Goal: Information Seeking & Learning: Learn about a topic

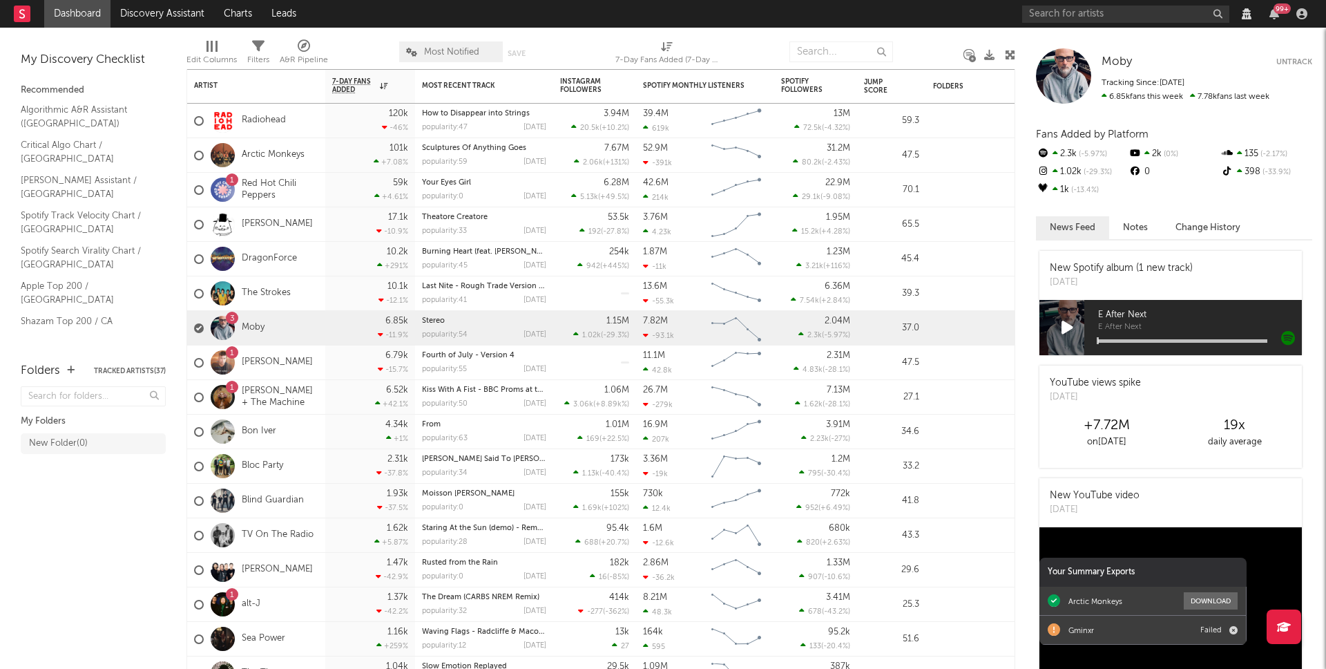
click at [1055, 23] on div "99 +" at bounding box center [1167, 14] width 290 height 28
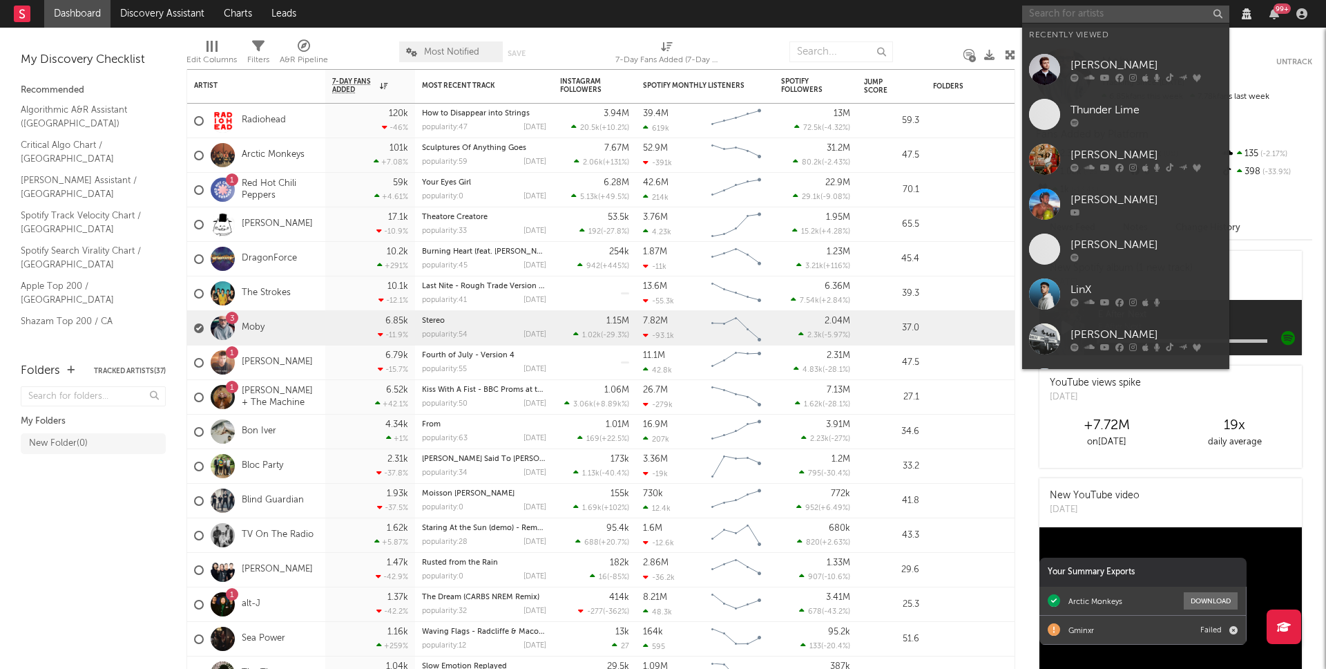
click at [1078, 15] on input "text" at bounding box center [1125, 14] width 207 height 17
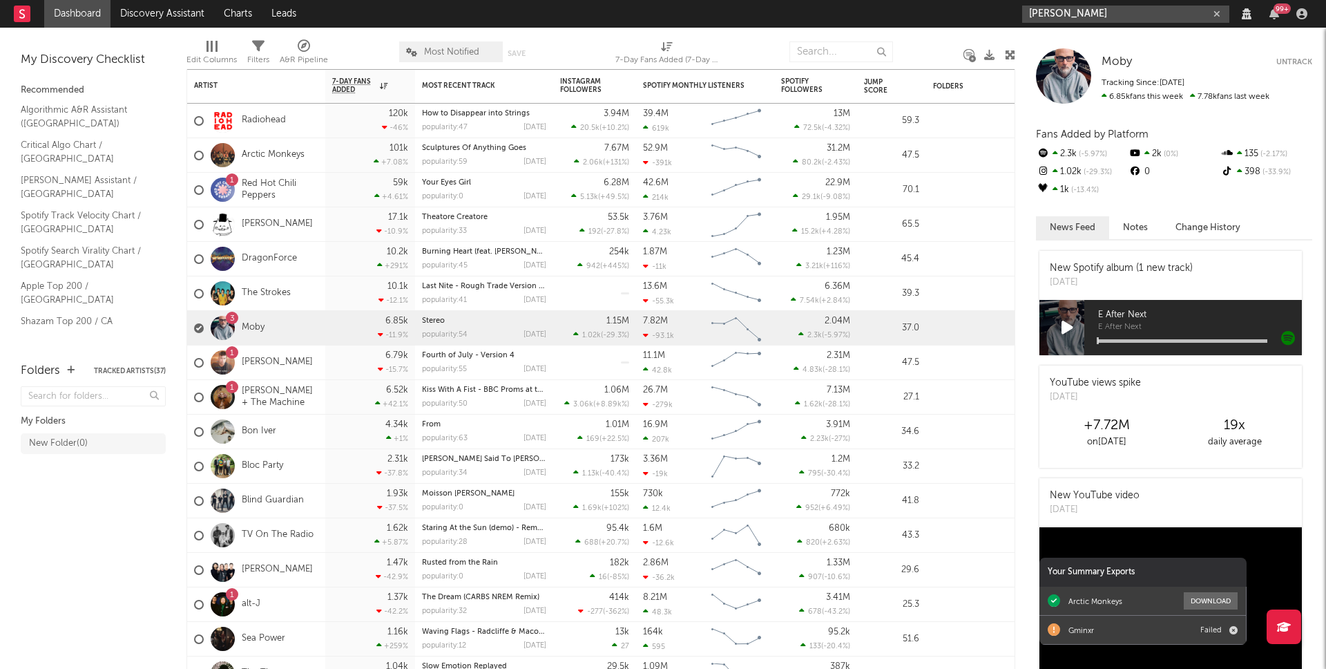
click at [1112, 12] on input "[PERSON_NAME]" at bounding box center [1125, 14] width 207 height 17
click at [1128, 12] on input "[PERSON_NAME]" at bounding box center [1125, 14] width 207 height 17
type input "a"
drag, startPoint x: 1133, startPoint y: 17, endPoint x: 1060, endPoint y: 14, distance: 73.3
click at [1060, 14] on input "[PERSON_NAME]" at bounding box center [1125, 14] width 207 height 17
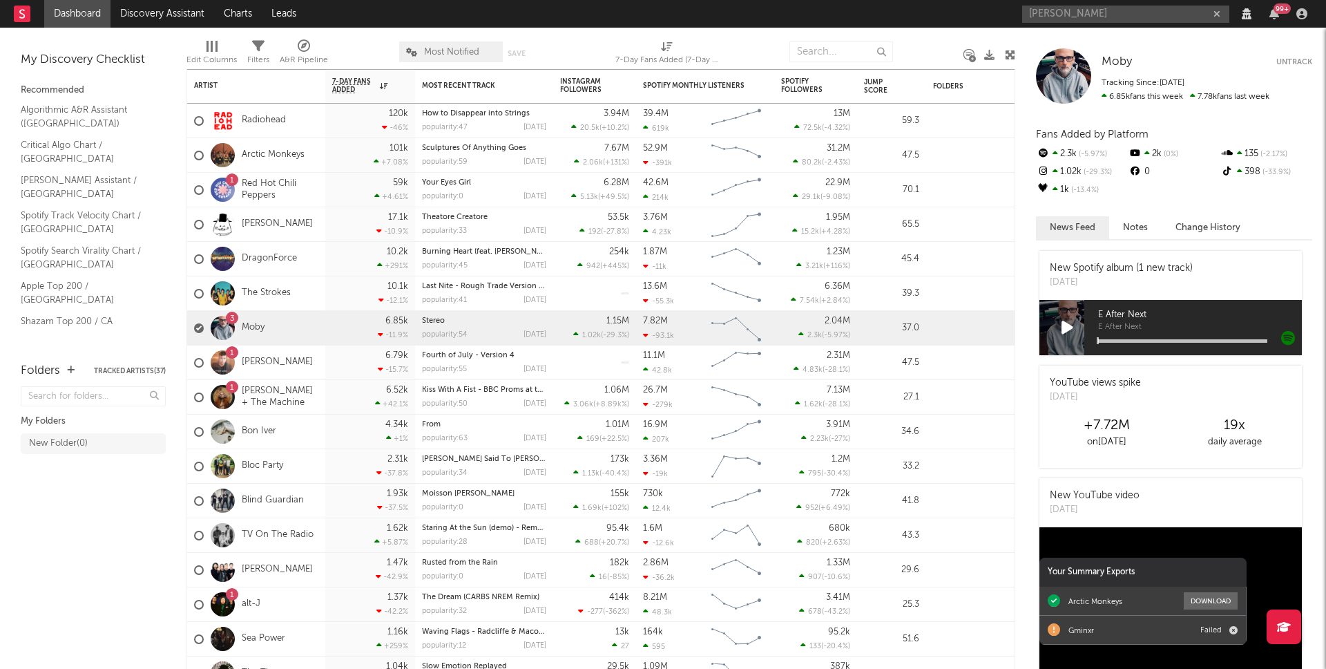
click at [1158, 24] on div "[PERSON_NAME] 99 +" at bounding box center [1167, 14] width 290 height 28
click at [1150, 17] on input "[PERSON_NAME]" at bounding box center [1125, 14] width 207 height 17
drag, startPoint x: 1094, startPoint y: 17, endPoint x: 736, endPoint y: -76, distance: 369.1
click at [736, 0] on html "Dashboard Discovery Assistant Charts Leads [PERSON_NAME] 99 + Notifications Set…" at bounding box center [663, 334] width 1326 height 669
drag, startPoint x: 1136, startPoint y: 10, endPoint x: 811, endPoint y: -28, distance: 327.6
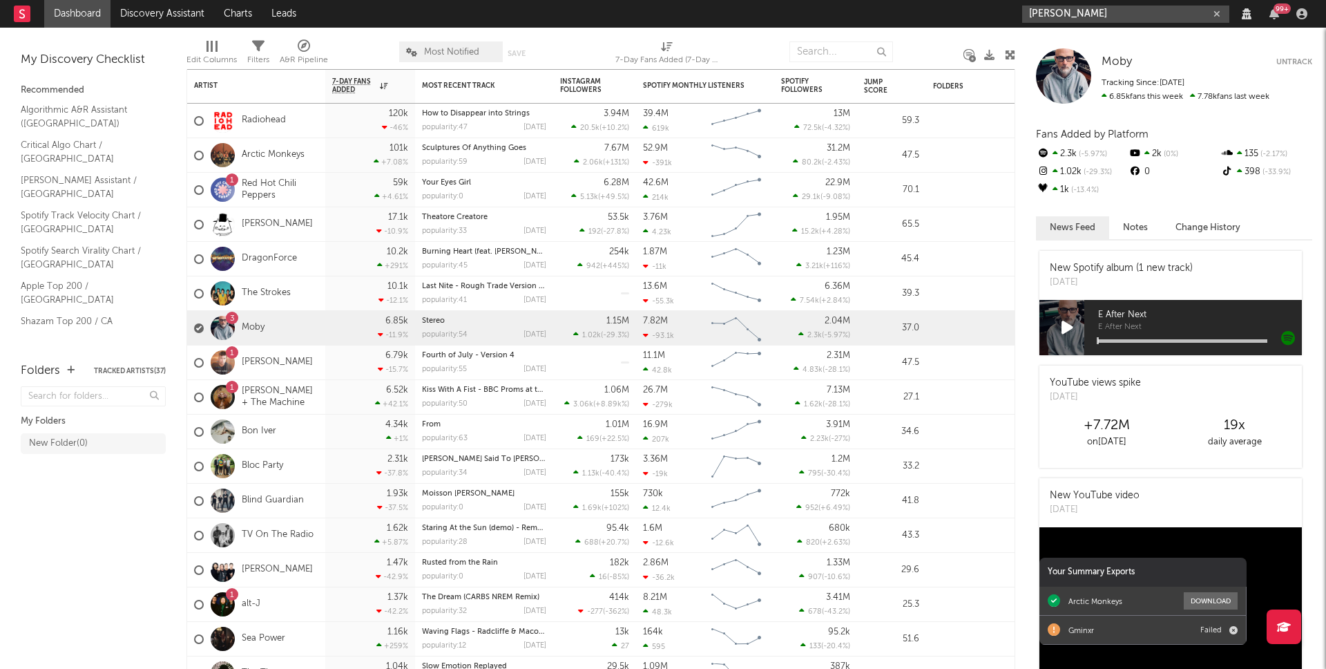
click at [811, 0] on html "Dashboard Discovery Assistant Charts Leads [PERSON_NAME] 99 + Notifications Set…" at bounding box center [663, 334] width 1326 height 669
click at [1123, 17] on input "[PERSON_NAME]" at bounding box center [1125, 14] width 207 height 17
click at [1170, 15] on input "[PERSON_NAME]" at bounding box center [1125, 14] width 207 height 17
drag, startPoint x: 1081, startPoint y: 11, endPoint x: 1049, endPoint y: 4, distance: 32.5
click at [1053, 6] on input "[PERSON_NAME]" at bounding box center [1125, 14] width 207 height 17
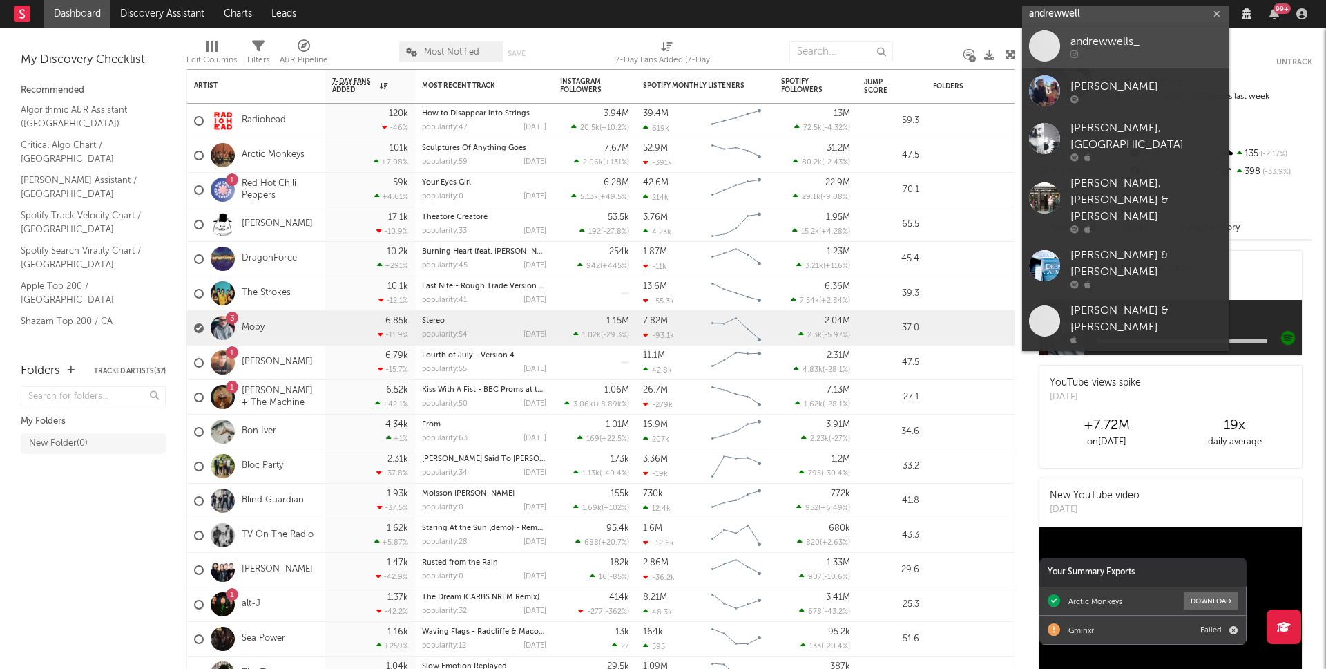
type input "andrewwell"
click at [1127, 45] on div "andrewwells_" at bounding box center [1147, 41] width 152 height 17
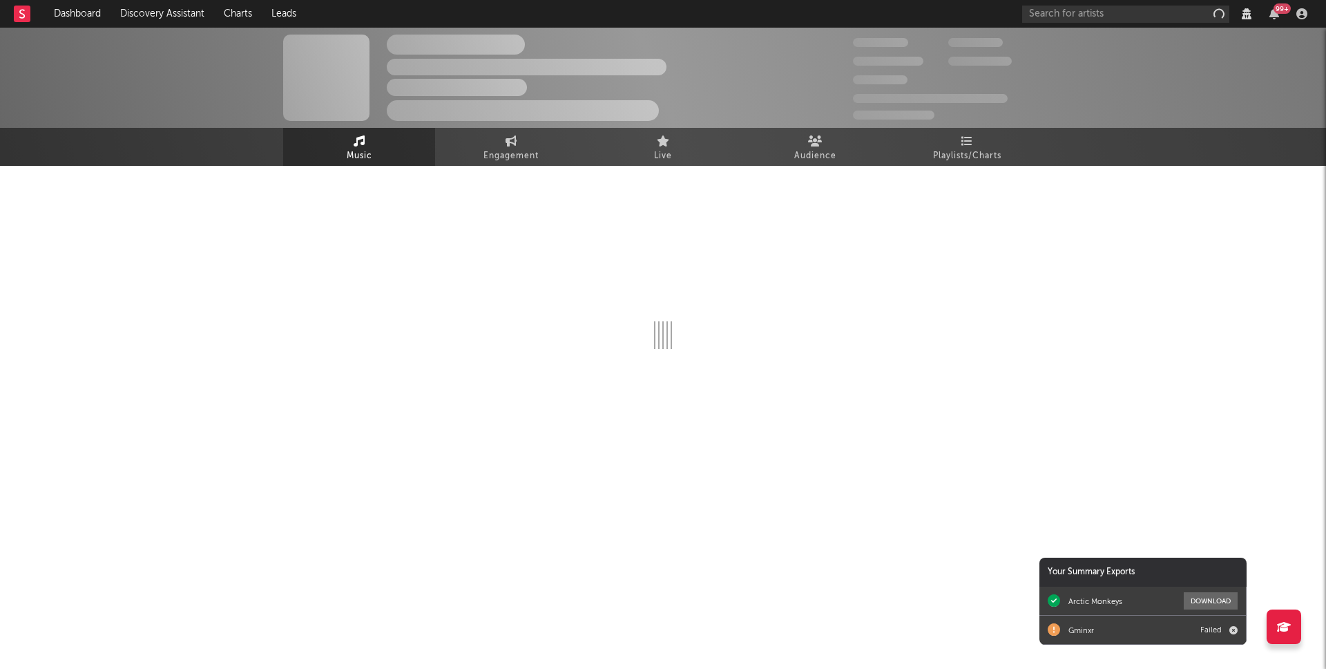
click at [132, 240] on div "The Artist Name [GEOGRAPHIC_DATA] | Unknown Location | Shoegaze Edit Track Benc…" at bounding box center [663, 254] width 1326 height 452
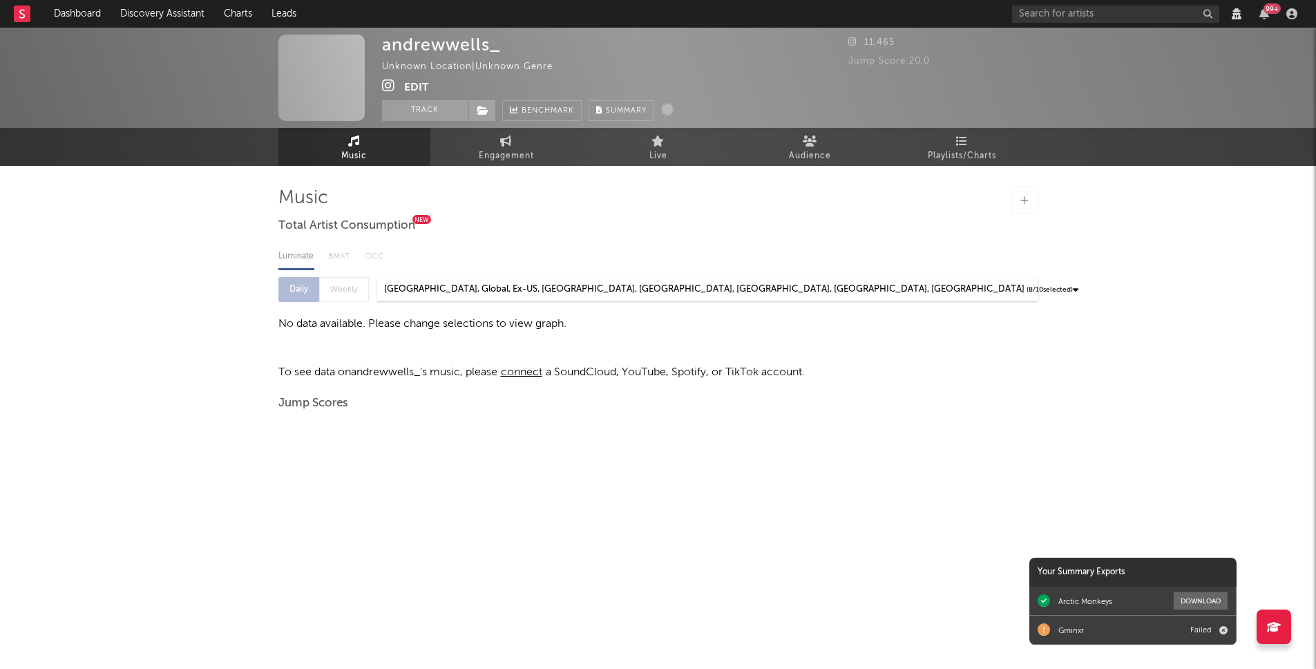
select select "View all"
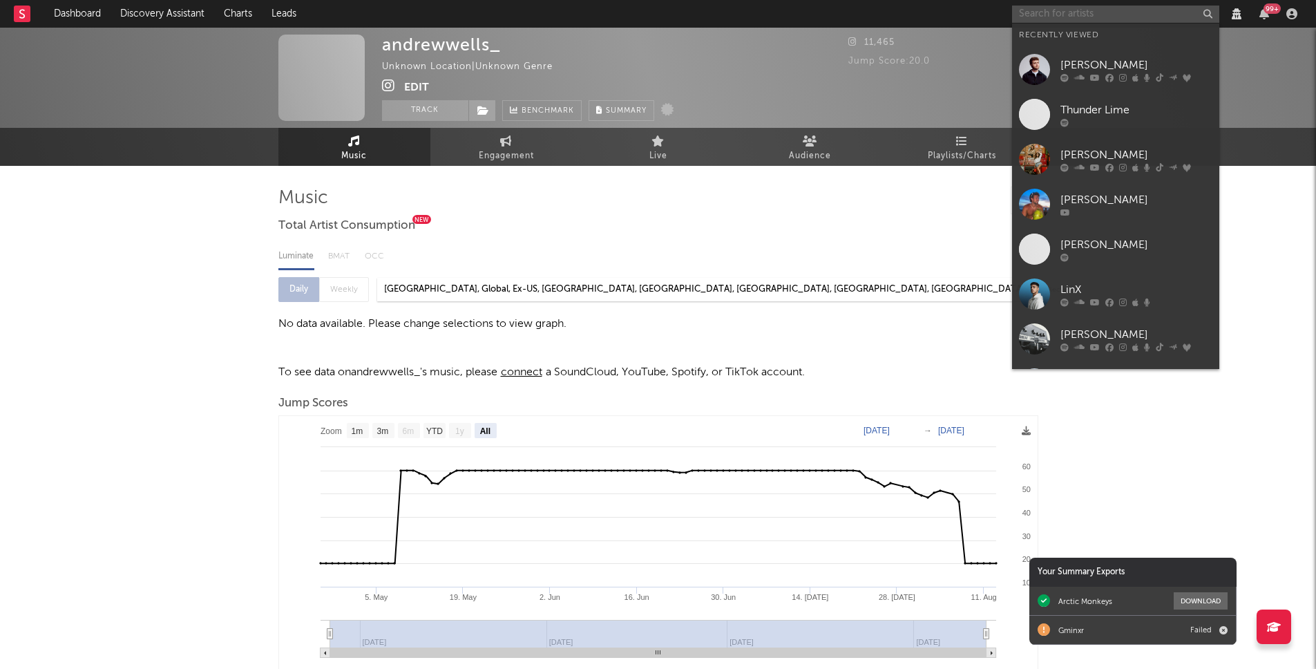
click at [1034, 10] on input "text" at bounding box center [1115, 14] width 207 height 17
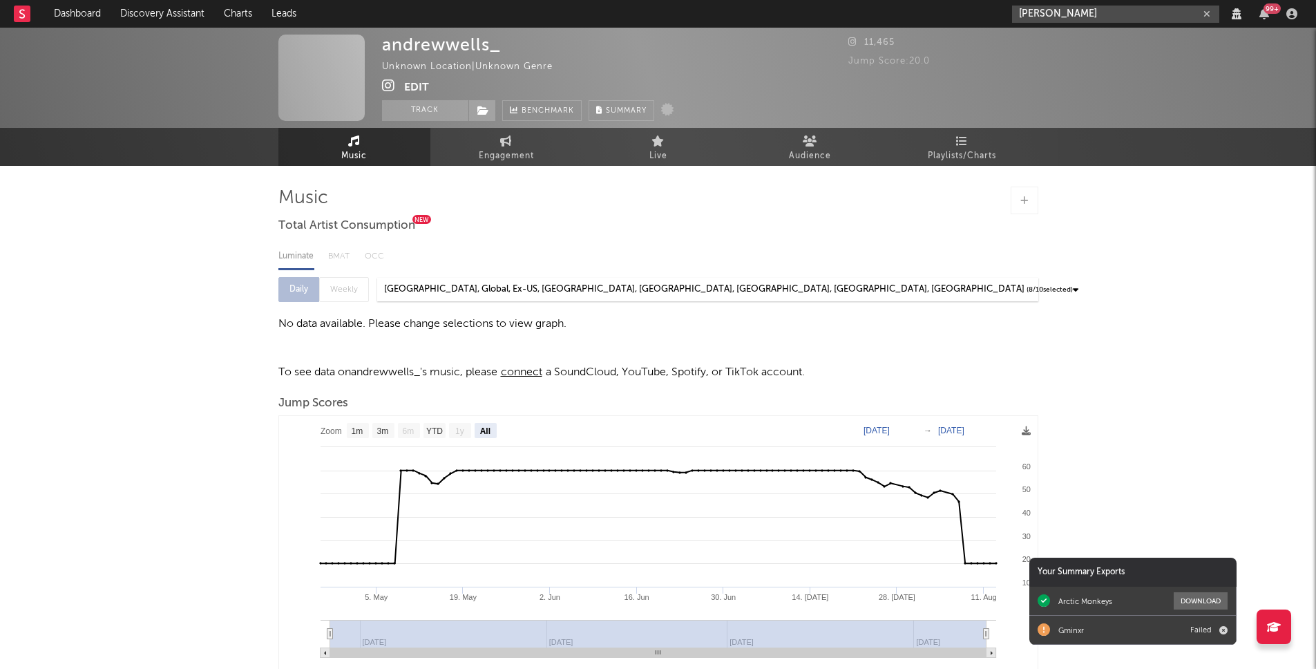
type input "[PERSON_NAME]"
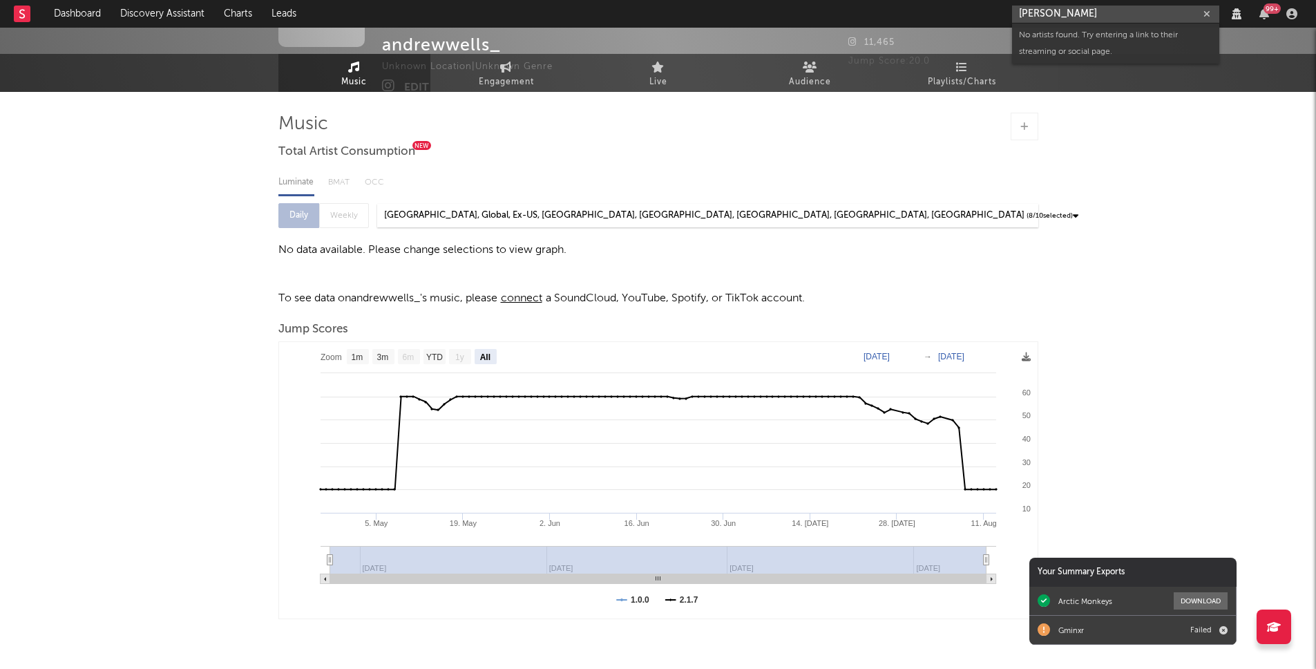
scroll to position [121, 0]
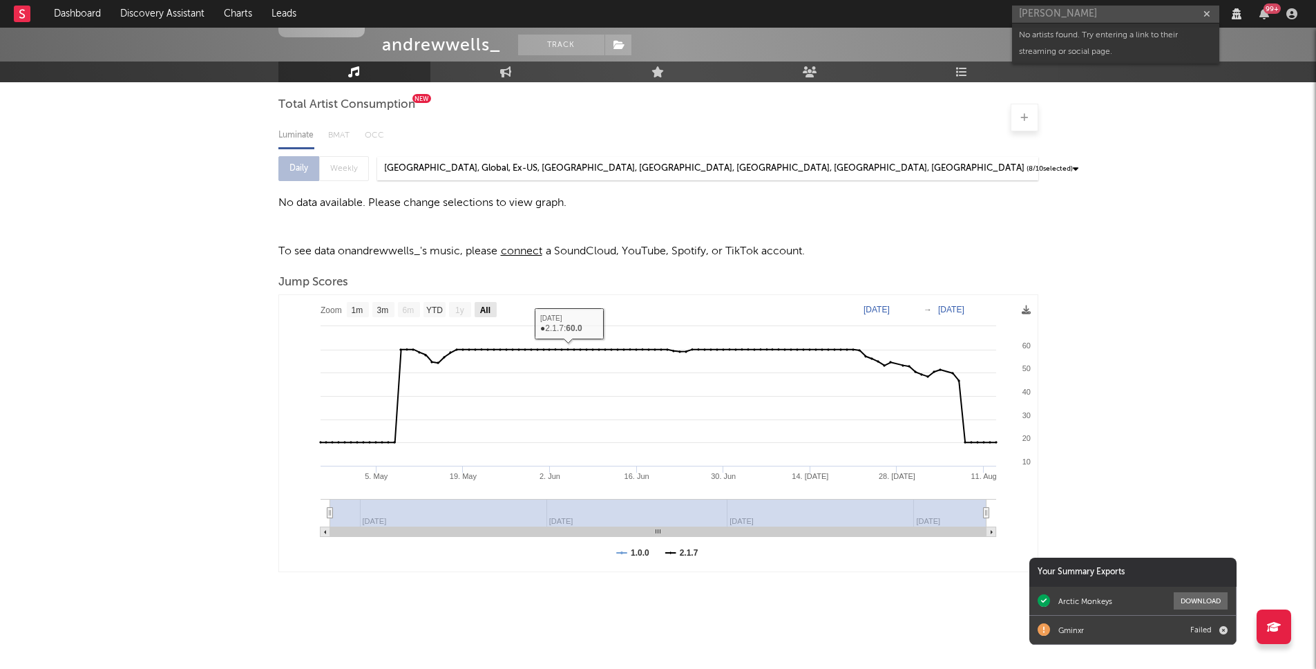
click at [486, 315] on rect at bounding box center [486, 309] width 22 height 15
click at [482, 305] on text "All" at bounding box center [484, 310] width 10 height 10
select select "View all"
click at [890, 311] on text "[DATE]" at bounding box center [877, 310] width 26 height 10
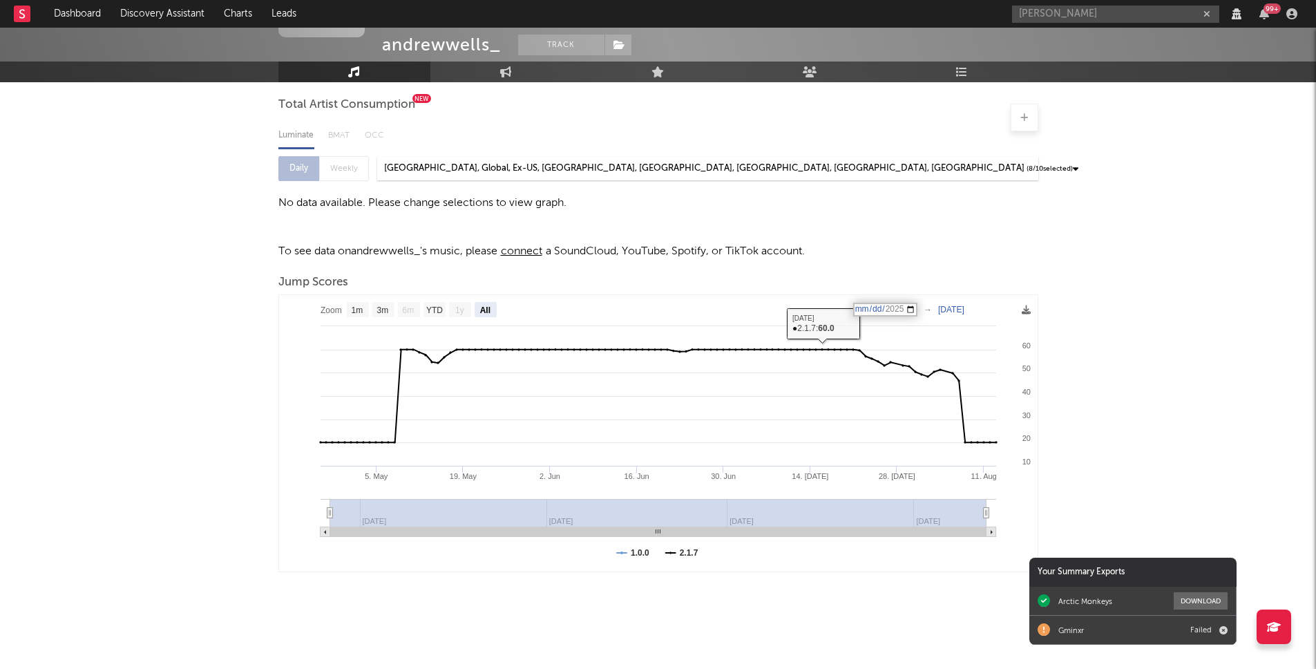
click at [794, 264] on div "Music Total Artist Consumption New Luminate BMAT OCC Daily Weekly [GEOGRAPHIC_D…" at bounding box center [658, 319] width 760 height 506
click at [669, 285] on div "Jump Scores" at bounding box center [658, 282] width 760 height 23
click at [1289, 203] on div "andrewwells_ Track Unknown Location | Unknown Genre Edit Track Benchmark Summar…" at bounding box center [658, 288] width 1316 height 762
click at [1241, 260] on div "andrewwells_ Track Unknown Location | Unknown Genre Edit Track Benchmark Summar…" at bounding box center [658, 288] width 1316 height 762
